Goal: Task Accomplishment & Management: Use online tool/utility

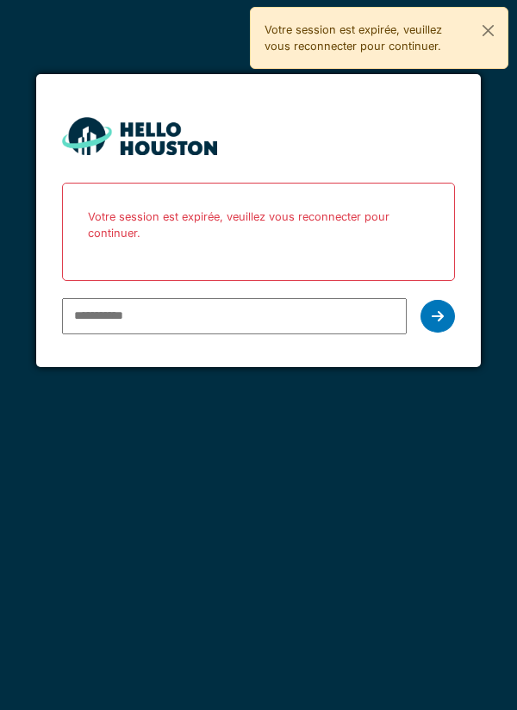
click at [99, 309] on input "email" at bounding box center [234, 316] width 345 height 36
type input "**********"
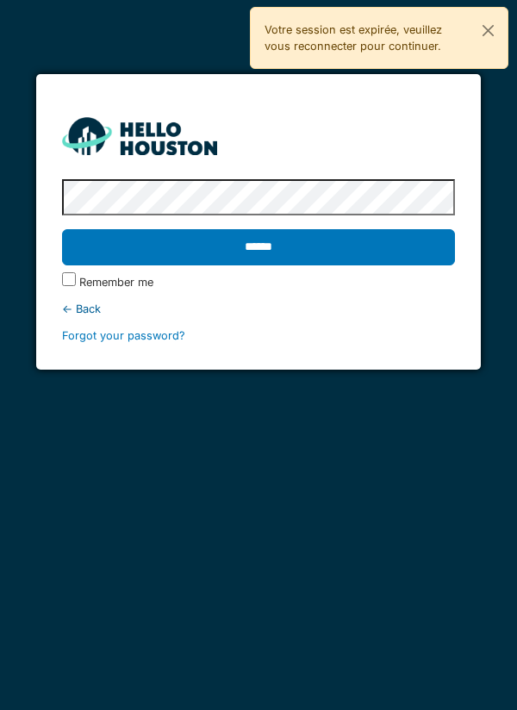
click at [265, 249] on input "******" at bounding box center [259, 247] width 394 height 36
click at [251, 236] on input "******" at bounding box center [259, 247] width 394 height 36
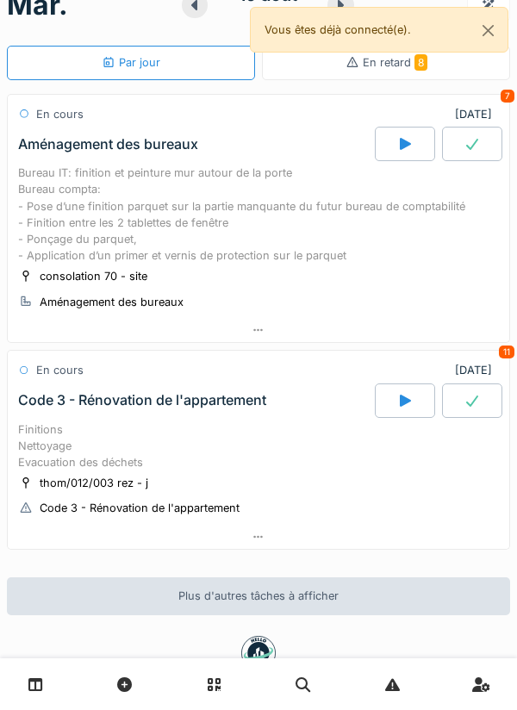
scroll to position [88, 0]
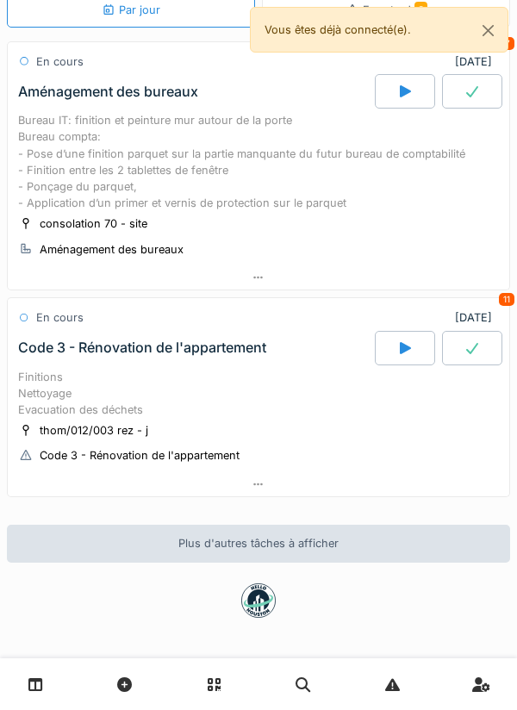
click at [400, 350] on icon at bounding box center [405, 348] width 11 height 12
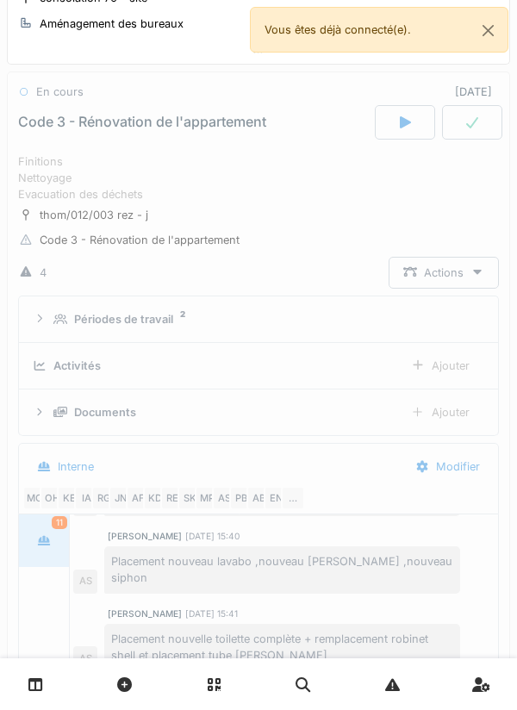
scroll to position [316, 0]
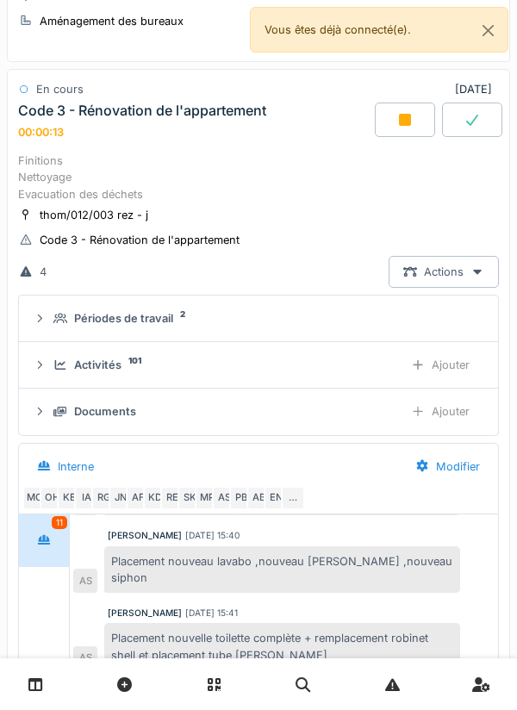
click at [458, 362] on div "Ajouter" at bounding box center [440, 365] width 88 height 32
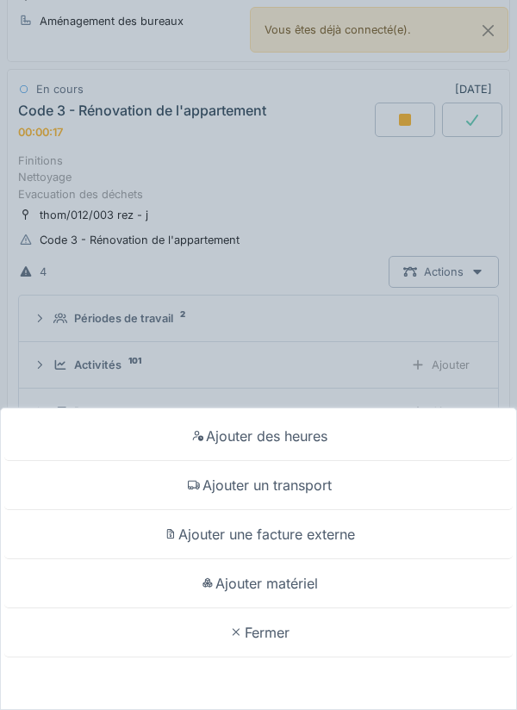
click at [288, 574] on div "Ajouter matériel" at bounding box center [258, 583] width 508 height 49
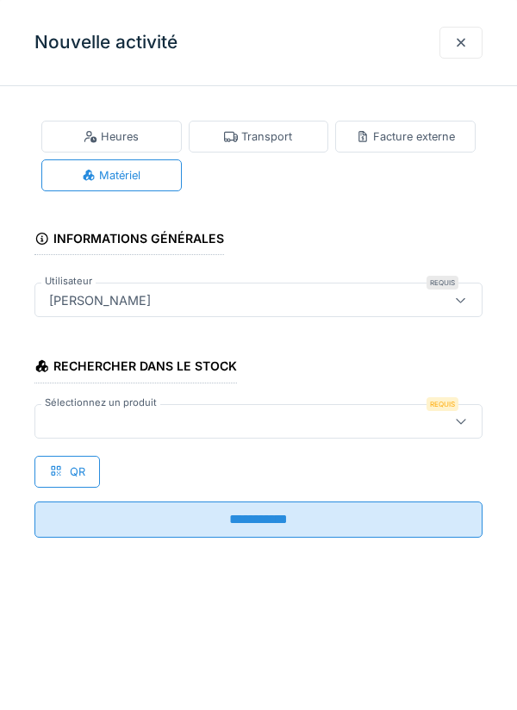
click at [466, 418] on icon at bounding box center [461, 420] width 14 height 11
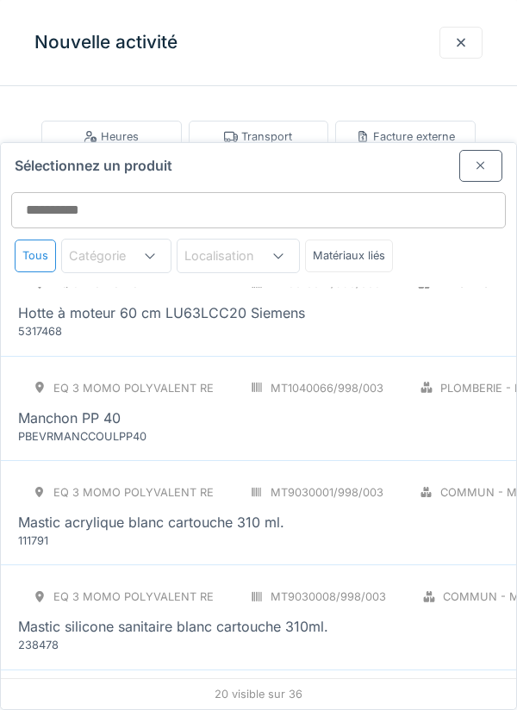
scroll to position [1187, 0]
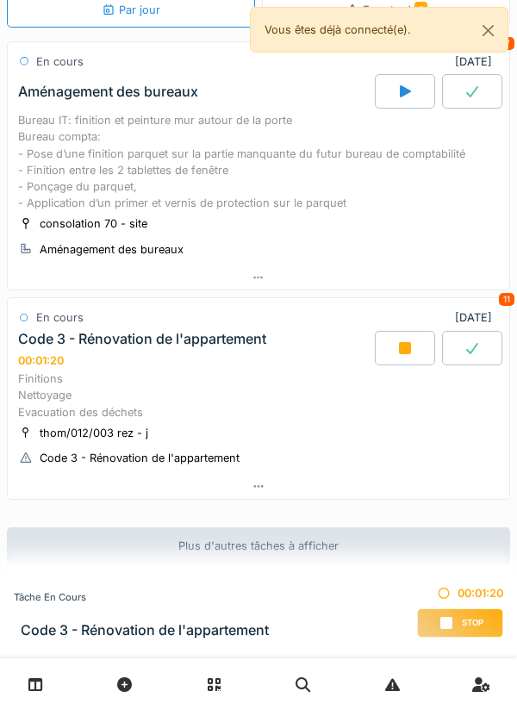
scroll to position [90, 0]
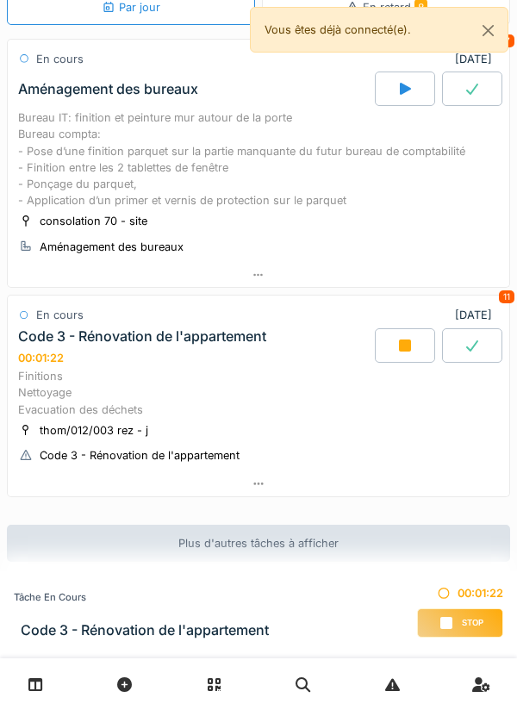
click at [266, 476] on div at bounding box center [258, 483] width 501 height 25
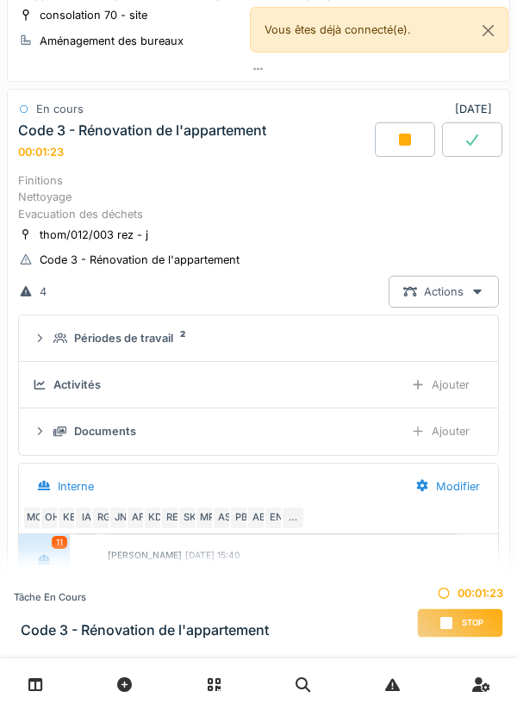
scroll to position [316, 0]
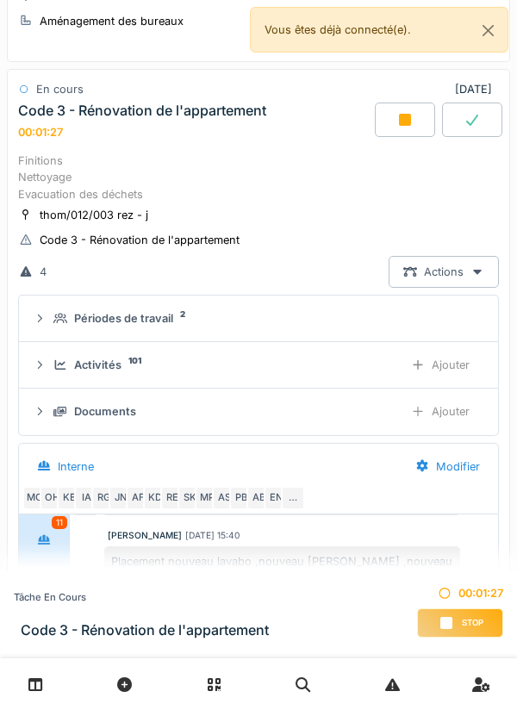
click at [449, 359] on div "Ajouter" at bounding box center [440, 365] width 88 height 32
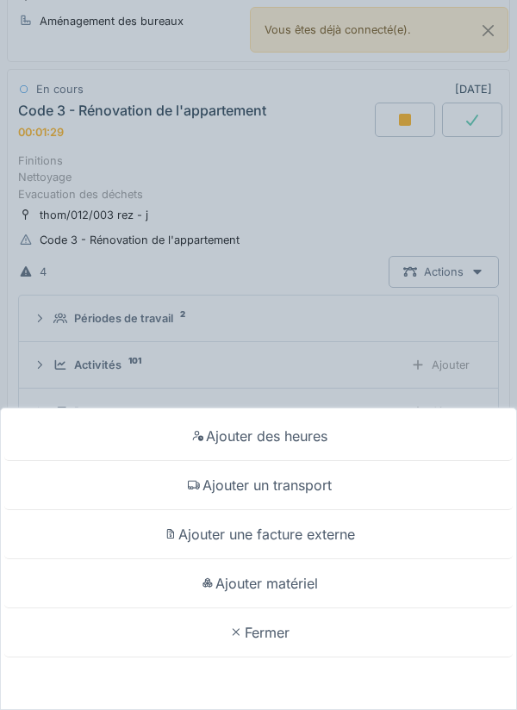
click at [281, 581] on div "Ajouter matériel" at bounding box center [258, 583] width 508 height 49
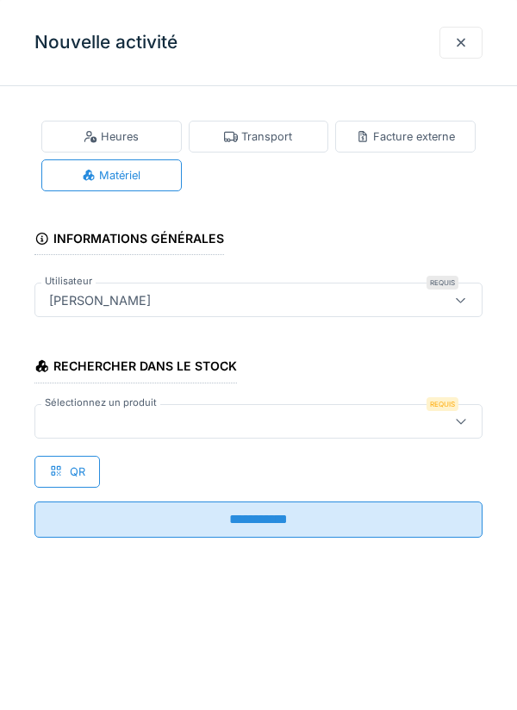
click at [462, 417] on icon at bounding box center [461, 420] width 14 height 11
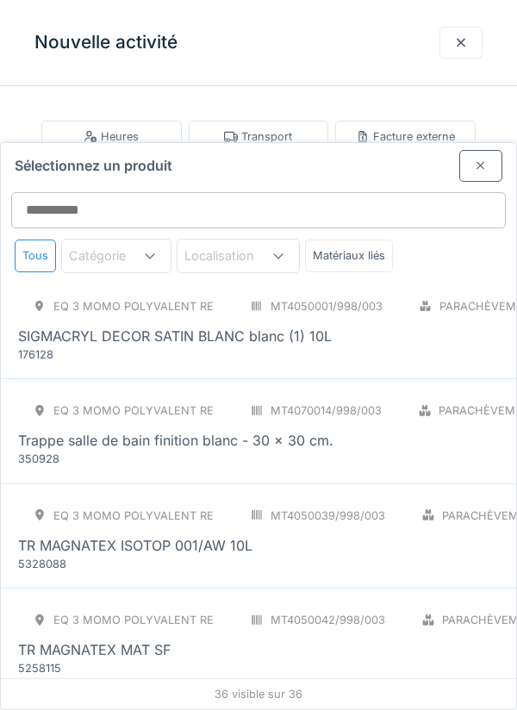
scroll to position [3306, 0]
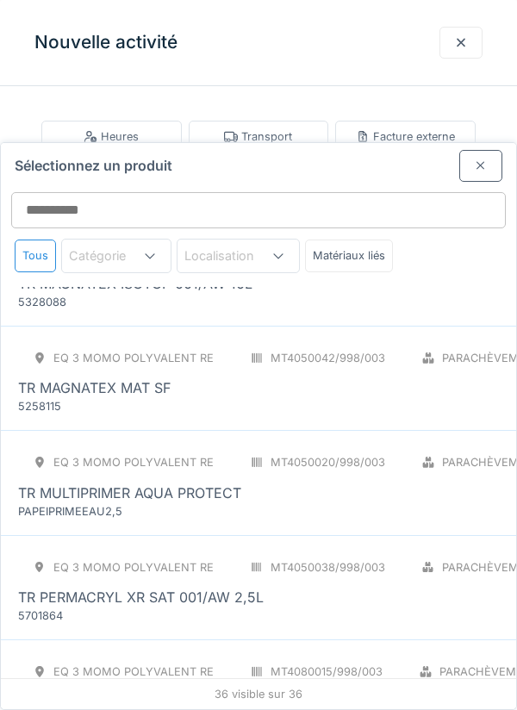
click at [226, 691] on div "Vinyle rouleau - m2" at bounding box center [391, 701] width 746 height 21
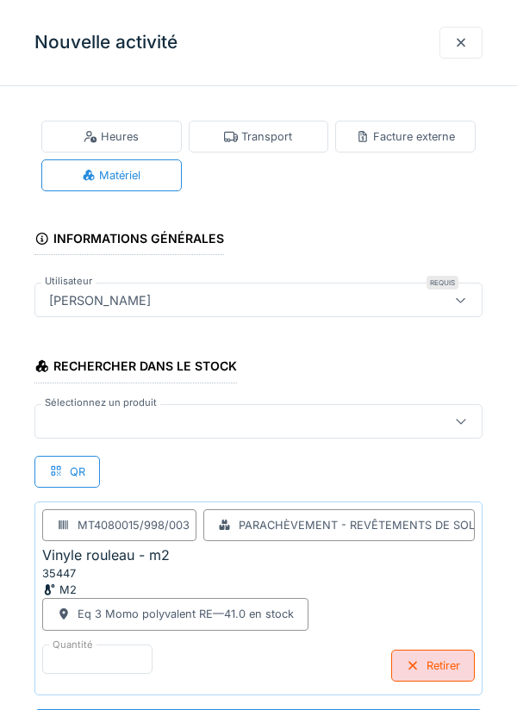
click at [461, 421] on icon at bounding box center [461, 420] width 14 height 11
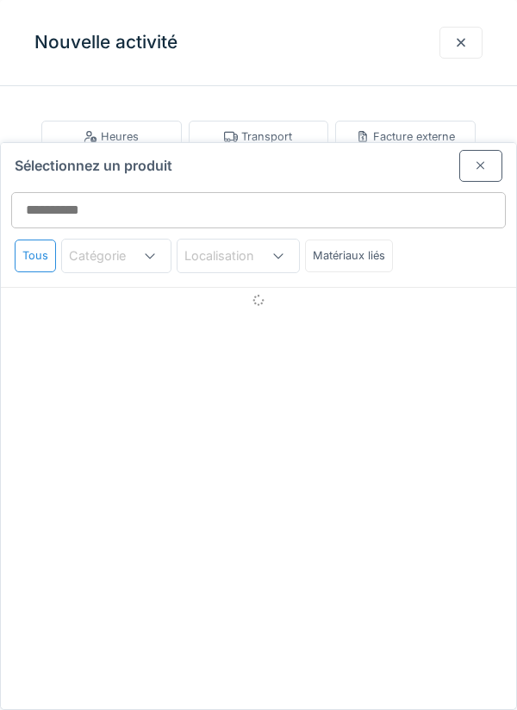
scroll to position [65, 0]
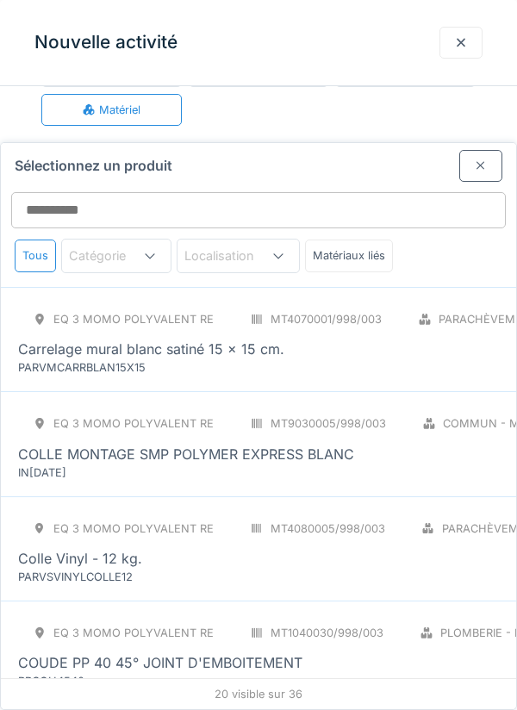
click at [179, 548] on div "Colle Vinyl - 12 kg." at bounding box center [394, 558] width 753 height 21
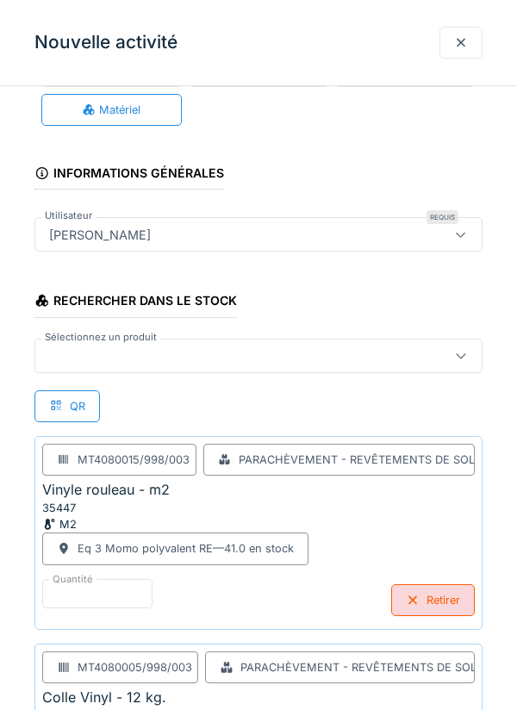
click at [458, 347] on div at bounding box center [461, 355] width 14 height 16
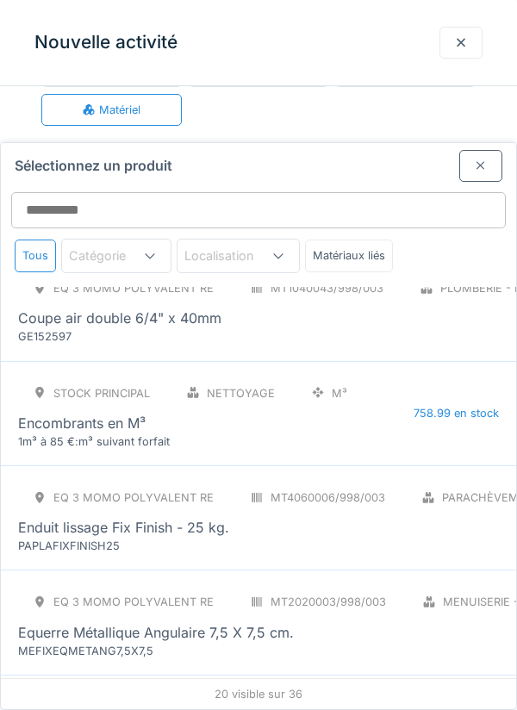
scroll to position [700, 0]
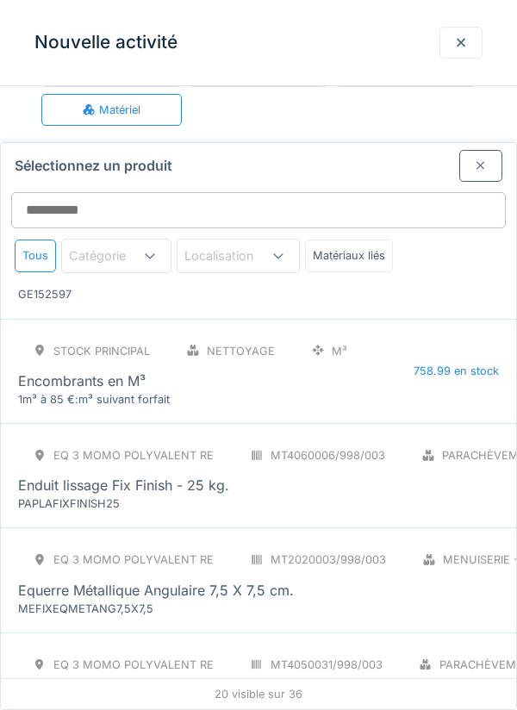
click at [161, 474] on div "Enduit lissage Fix Finish - 25 kg." at bounding box center [123, 484] width 211 height 21
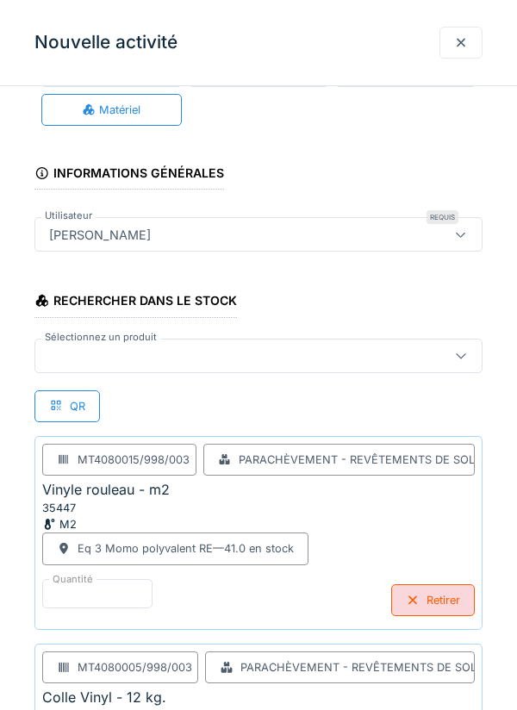
click at [121, 105] on div "Matériel" at bounding box center [111, 110] width 59 height 16
